Goal: Information Seeking & Learning: Compare options

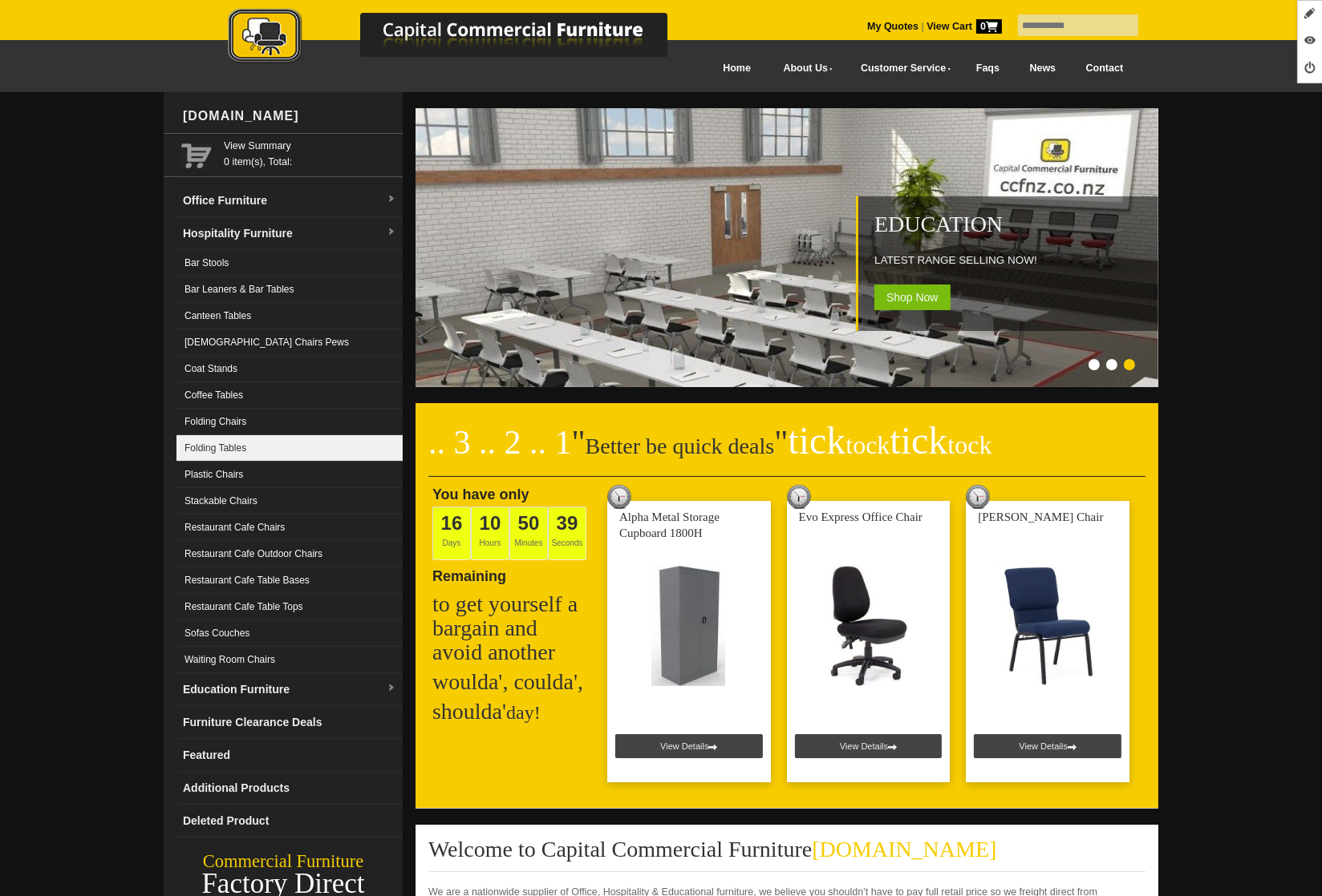
click at [248, 448] on link "Folding Tables" at bounding box center [290, 448] width 227 height 27
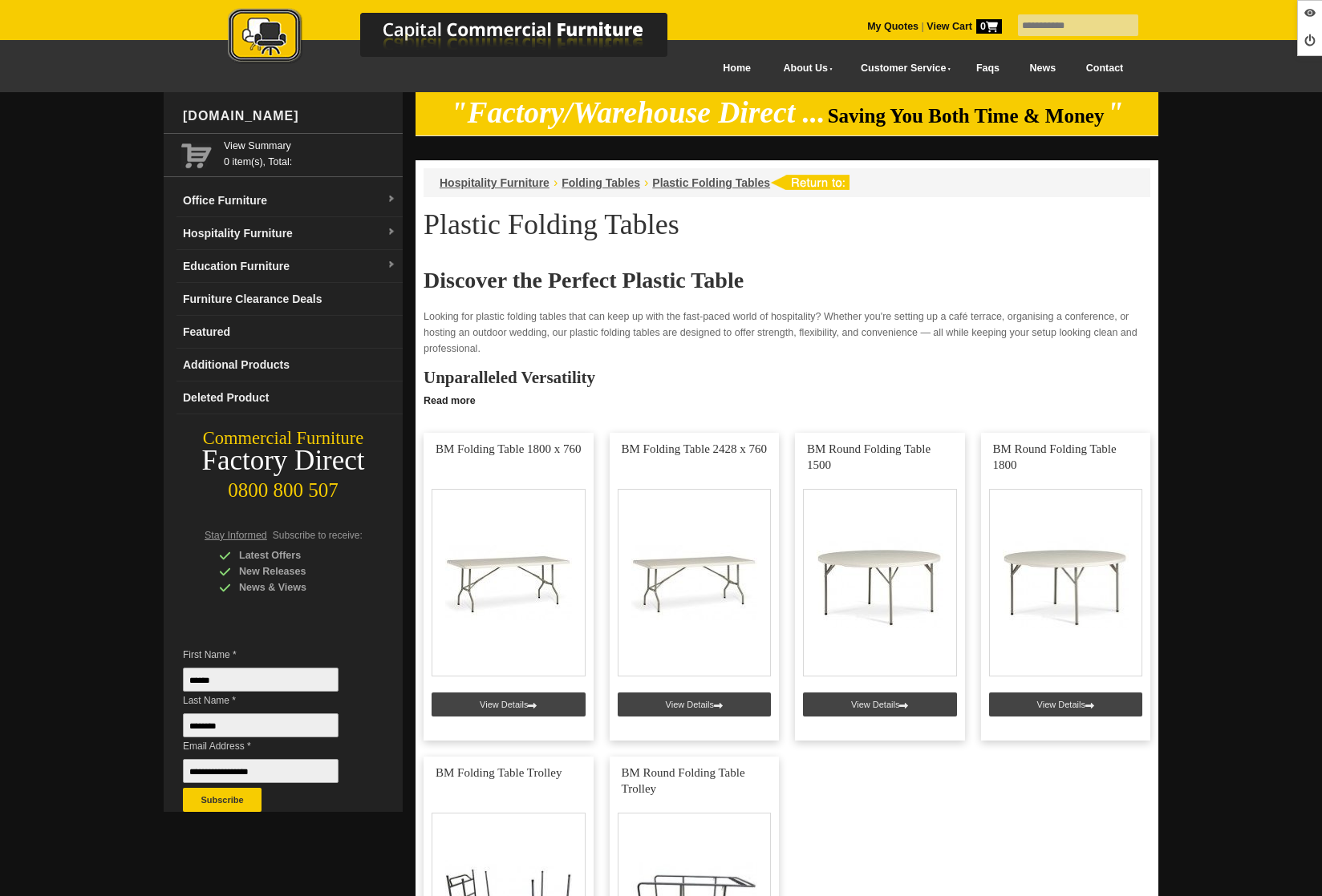
scroll to position [491, 0]
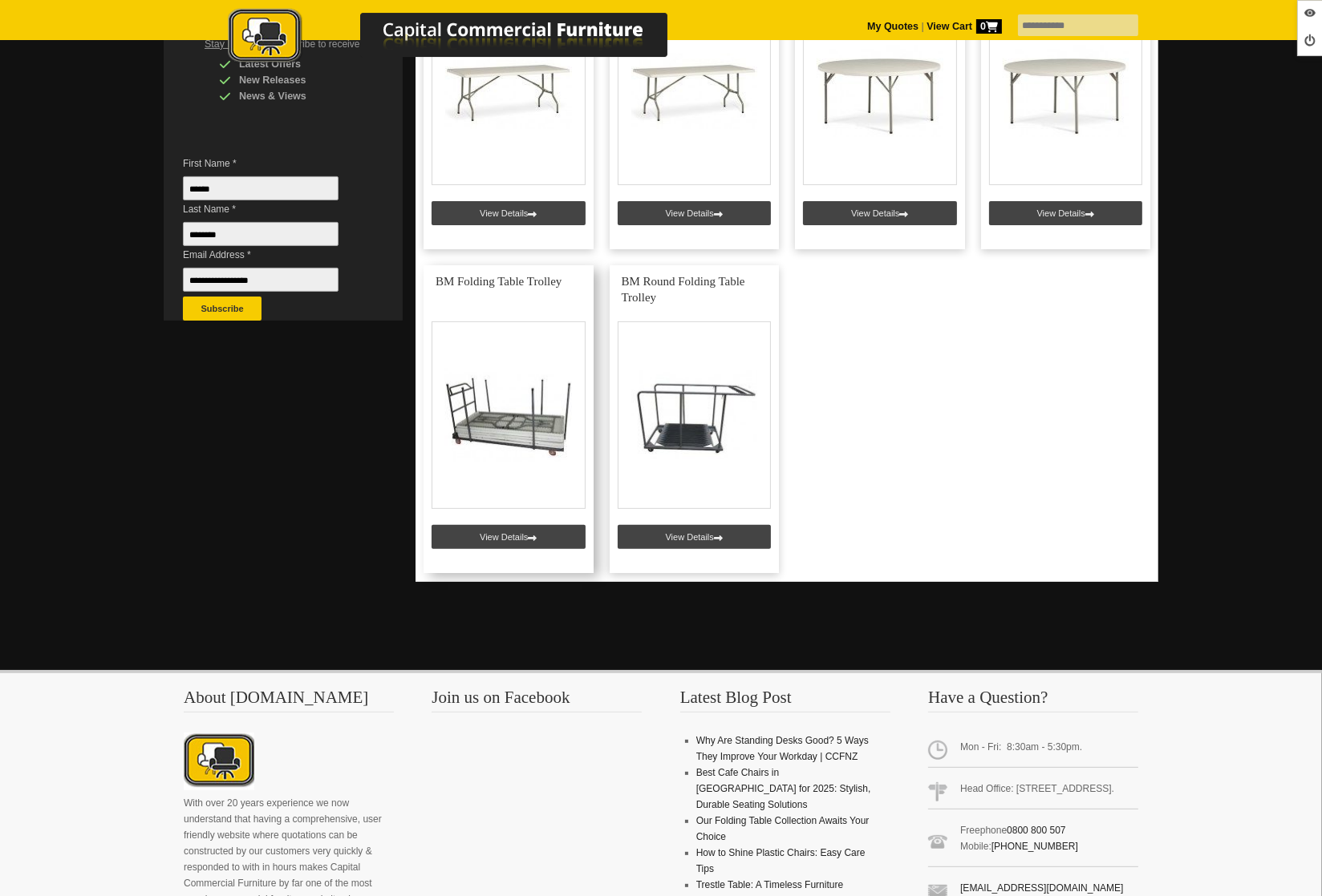
click at [503, 550] on link at bounding box center [508, 419] width 170 height 308
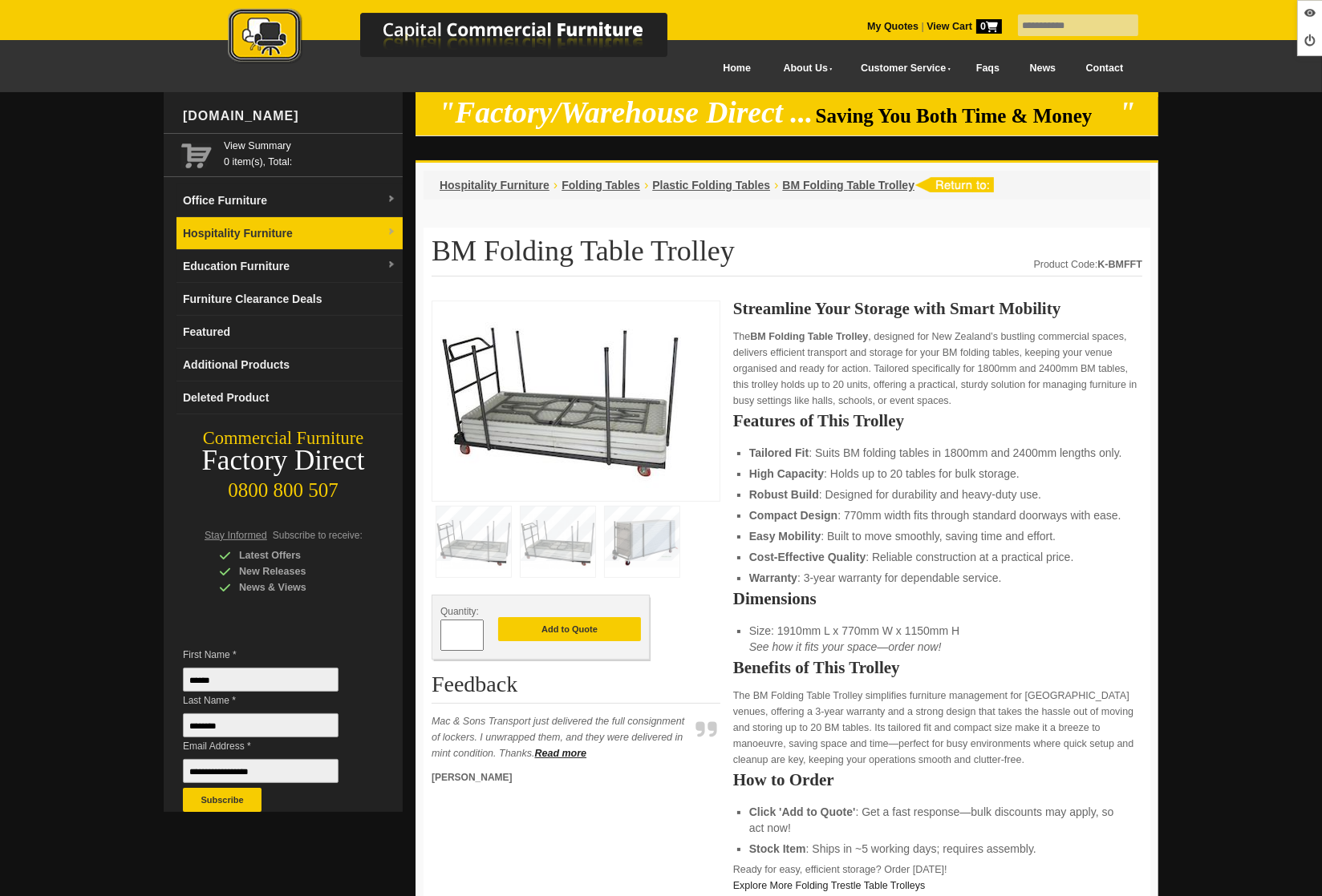
click at [232, 220] on link "Hospitality Furniture" at bounding box center [290, 233] width 227 height 32
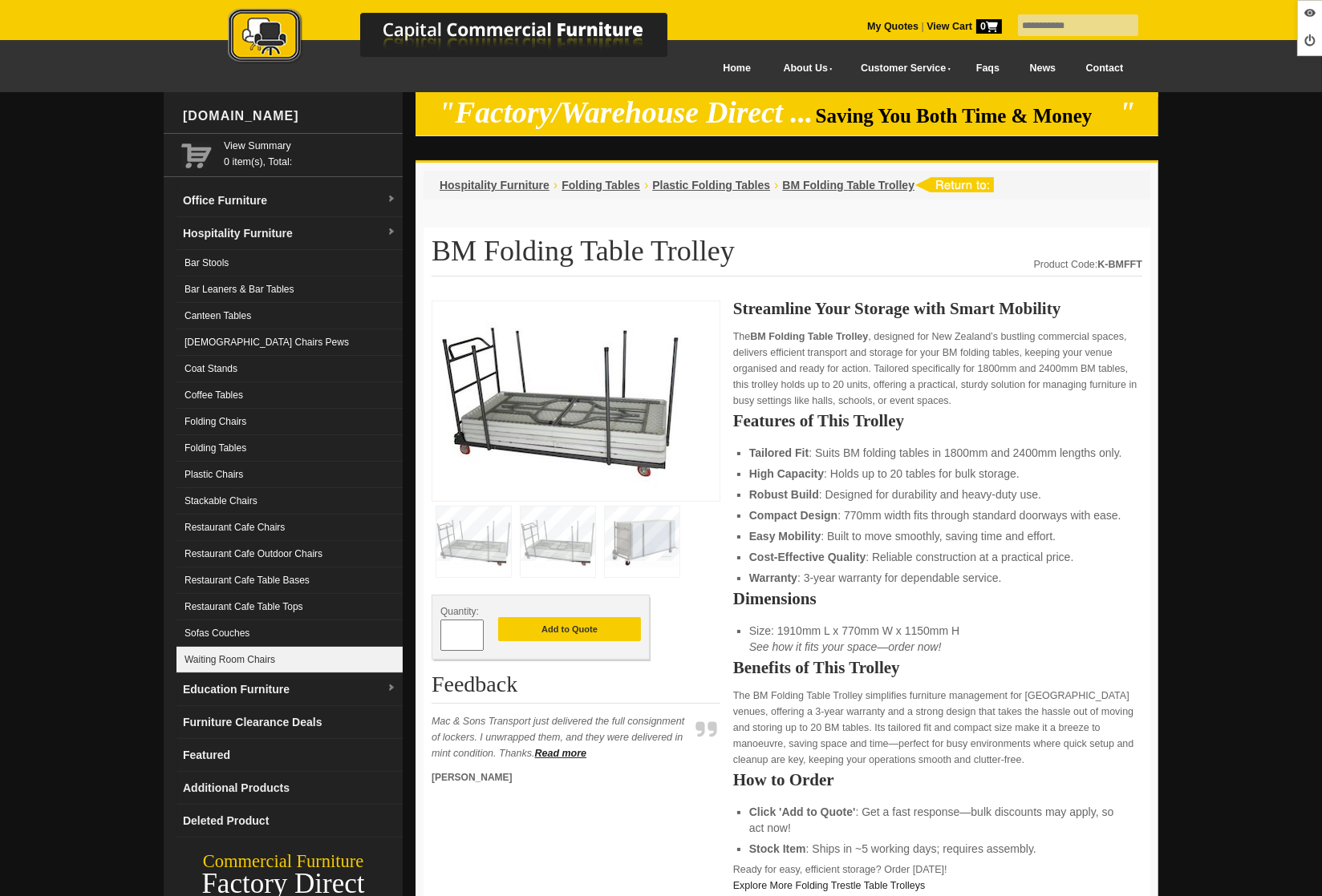
click at [260, 654] on link "Waiting Room Chairs" at bounding box center [290, 660] width 227 height 27
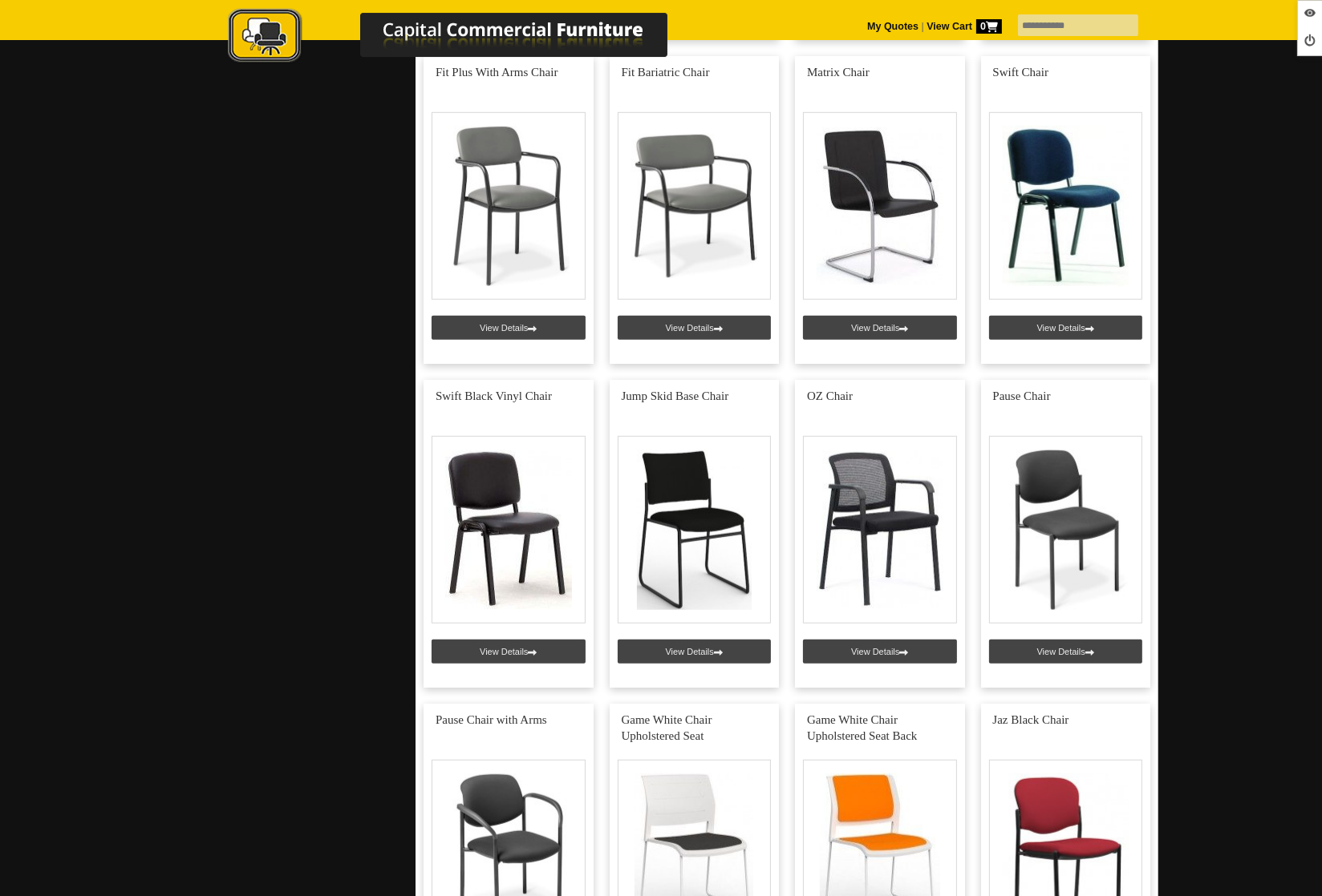
scroll to position [1391, 0]
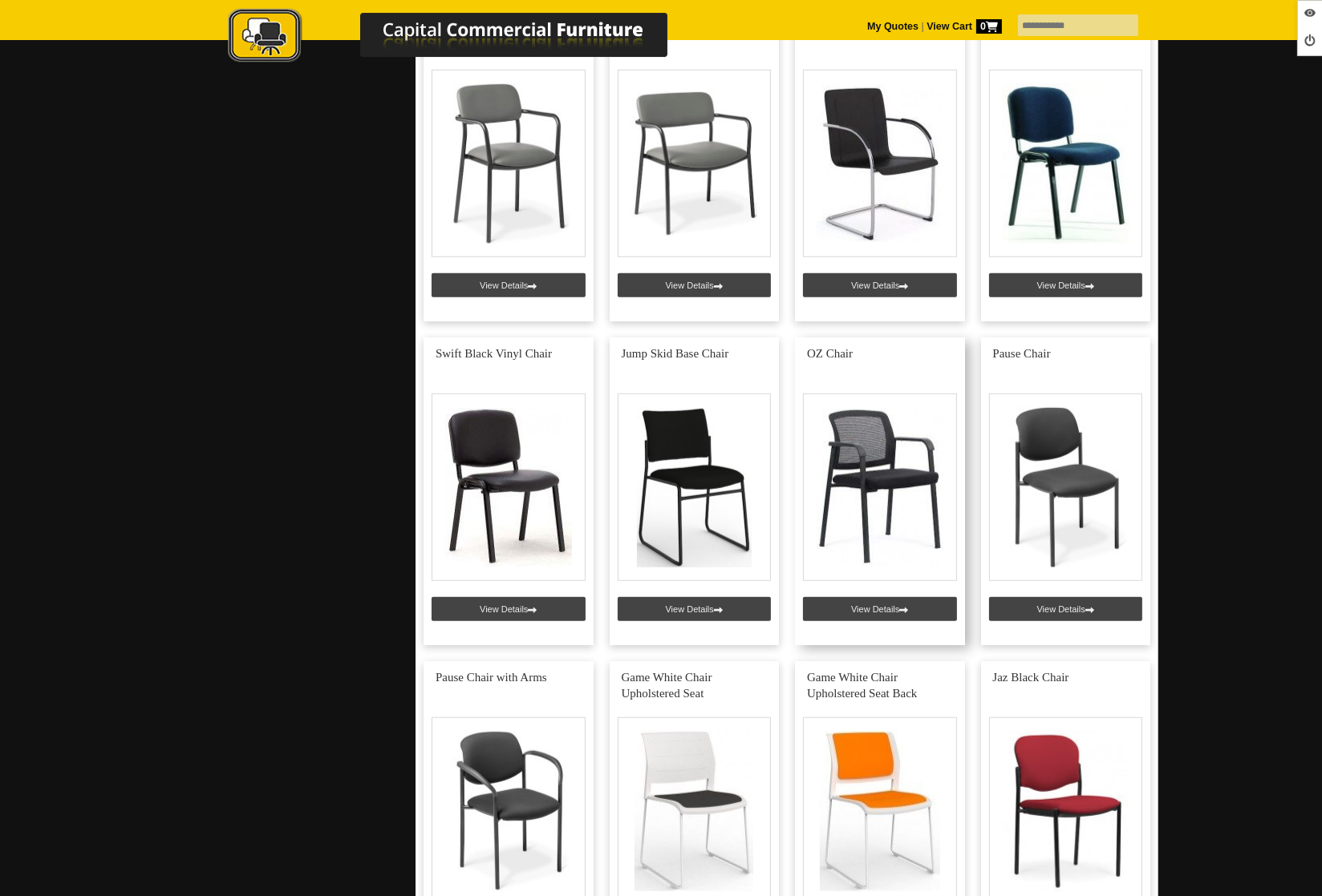
click at [876, 609] on link at bounding box center [880, 491] width 170 height 308
